Goal: Find specific page/section: Find specific page/section

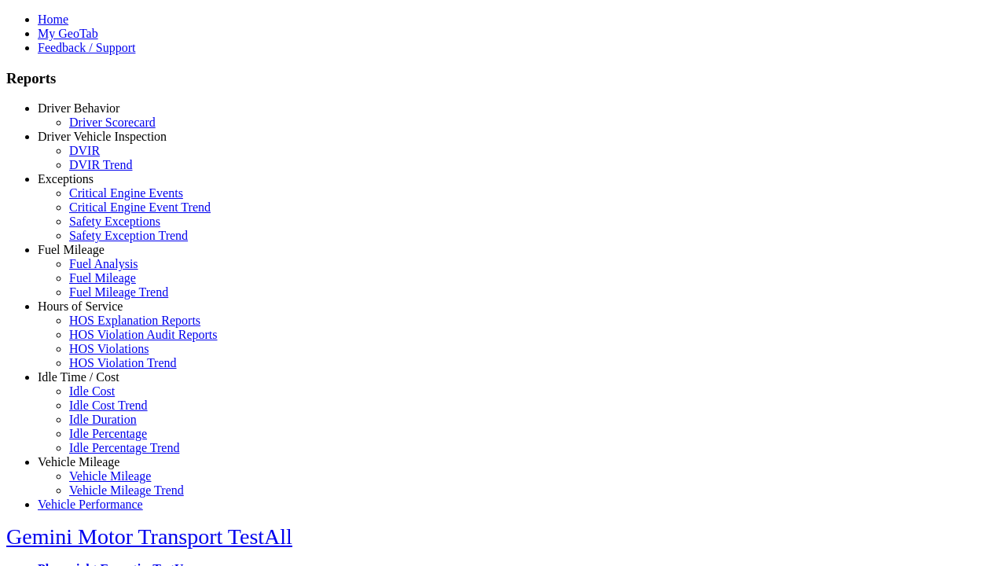
click at [90, 313] on link "Hours of Service" at bounding box center [80, 305] width 85 height 13
click at [102, 327] on link "HOS Explanation Reports" at bounding box center [134, 319] width 131 height 13
